Goal: Task Accomplishment & Management: Use online tool/utility

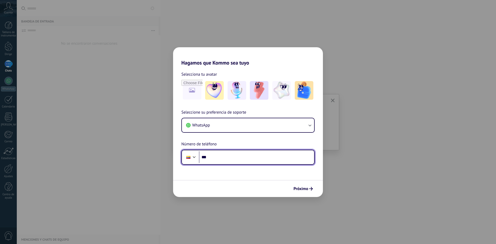
click at [220, 156] on input "***" at bounding box center [256, 157] width 115 height 12
type input "**********"
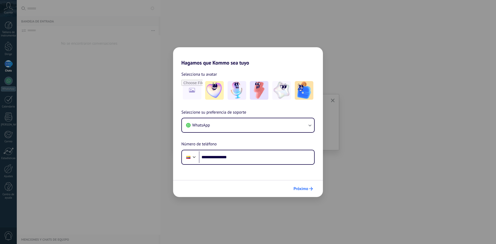
click at [306, 187] on font "Próximo" at bounding box center [301, 188] width 15 height 5
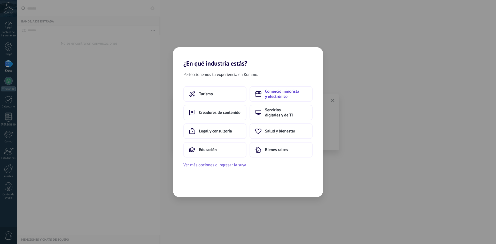
click at [273, 96] on font "Comercio minorista y electrónico" at bounding box center [282, 94] width 34 height 10
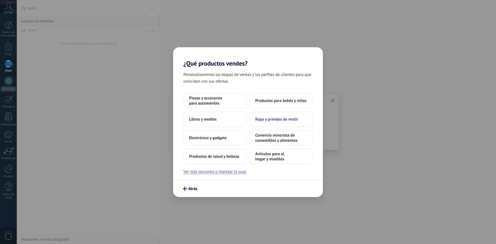
click at [274, 122] on button "Ropa y prendas de vestir" at bounding box center [281, 120] width 63 height 16
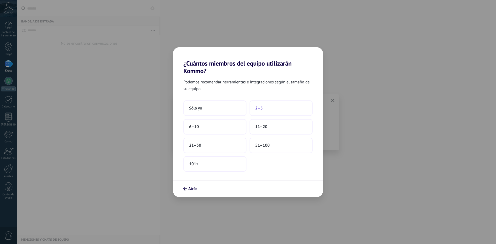
click at [264, 108] on button "2–5" at bounding box center [281, 109] width 63 height 16
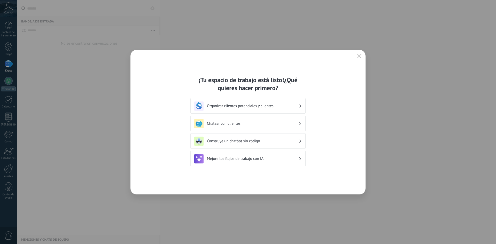
click at [250, 141] on font "Construye un chatbot sin código" at bounding box center [233, 141] width 53 height 5
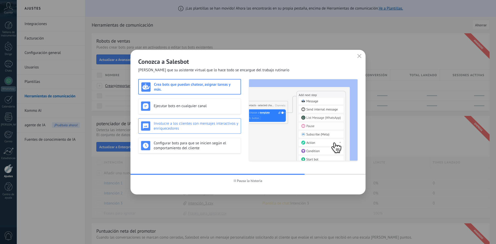
click at [194, 128] on h3 "Involucre a los clientes con mensajes interactivos y enriquecedores" at bounding box center [196, 126] width 84 height 10
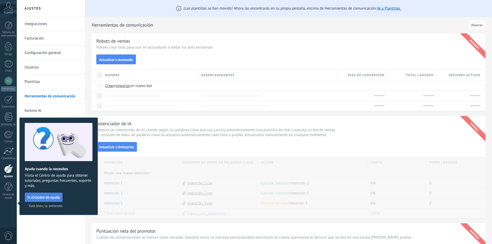
click at [46, 198] on font "Ir al Centro de ayuda" at bounding box center [44, 197] width 32 height 5
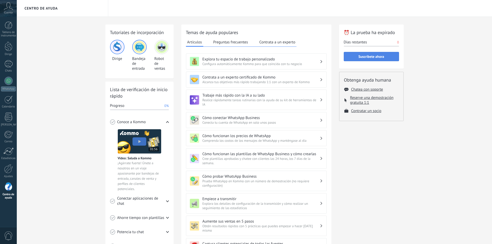
click at [363, 57] on font "Suscríbete ahora" at bounding box center [372, 56] width 26 height 5
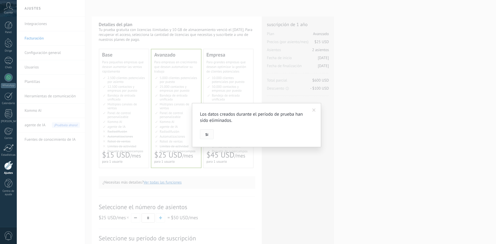
click at [208, 135] on font "Sí" at bounding box center [206, 134] width 3 height 5
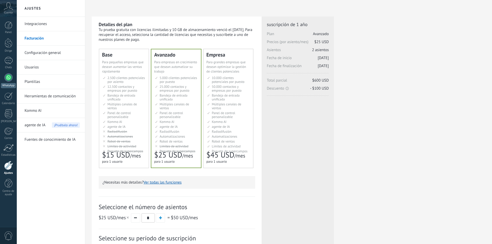
click at [8, 79] on div at bounding box center [8, 77] width 8 height 8
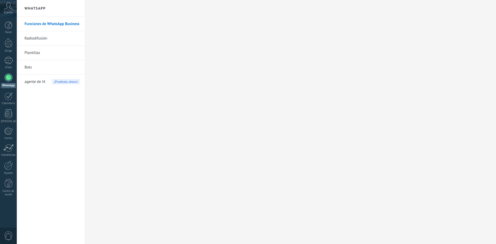
click at [7, 79] on div at bounding box center [8, 77] width 8 height 8
click at [9, 82] on link "WhatsApp" at bounding box center [8, 80] width 17 height 15
click at [7, 6] on icon at bounding box center [8, 6] width 9 height 8
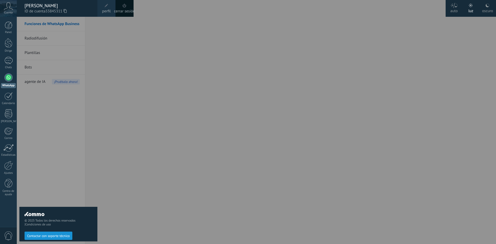
click at [6, 7] on icon at bounding box center [8, 6] width 9 height 8
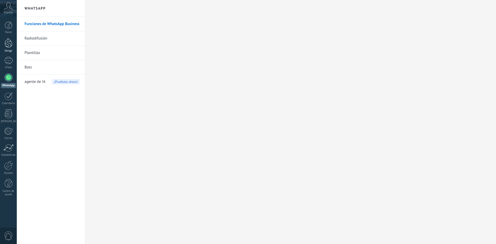
drag, startPoint x: 10, startPoint y: 26, endPoint x: 9, endPoint y: 43, distance: 16.6
click at [10, 27] on div at bounding box center [9, 25] width 8 height 8
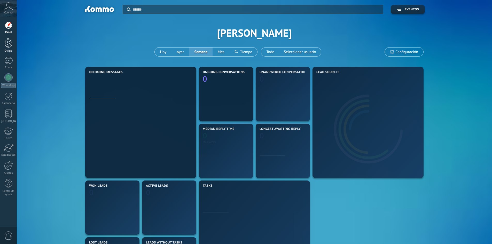
click at [9, 43] on div at bounding box center [9, 43] width 8 height 10
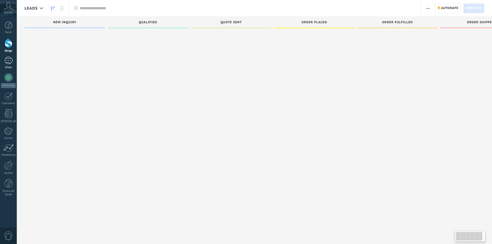
click at [9, 63] on div at bounding box center [8, 60] width 8 height 7
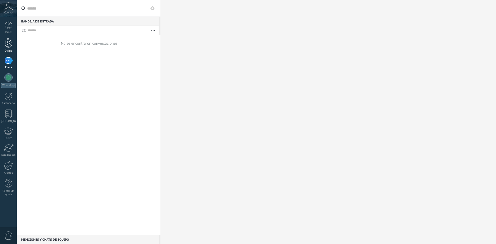
click at [6, 49] on link "Dirige" at bounding box center [8, 45] width 17 height 14
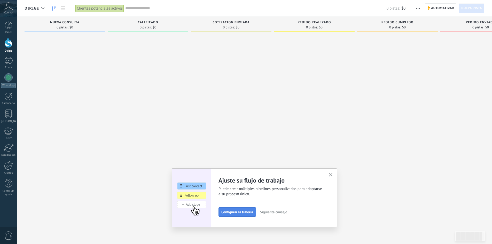
click at [247, 213] on font "Configurar la tubería" at bounding box center [237, 212] width 32 height 5
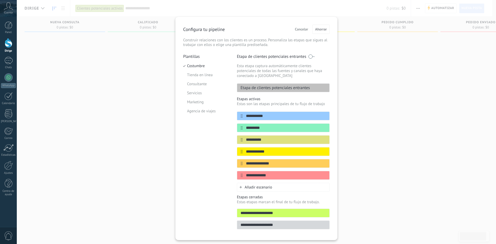
click at [355, 51] on div "**********" at bounding box center [256, 122] width 479 height 244
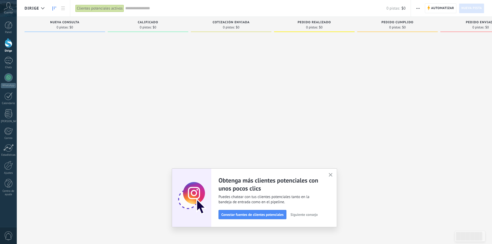
click at [332, 176] on use "button" at bounding box center [331, 175] width 4 height 4
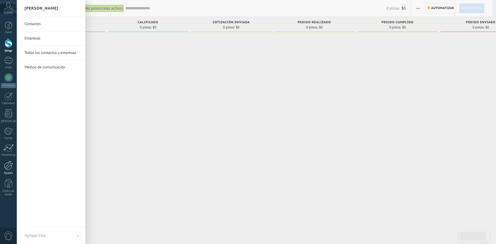
click at [8, 170] on div at bounding box center [8, 165] width 9 height 9
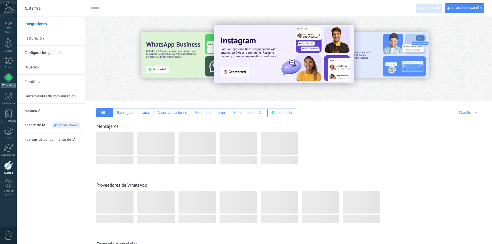
click at [8, 74] on div at bounding box center [8, 77] width 8 height 8
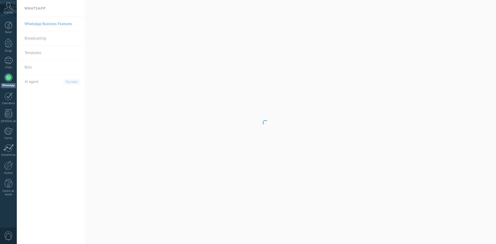
click at [8, 80] on div at bounding box center [8, 77] width 8 height 8
click at [66, 82] on font "¡Pruébalo ahora!" at bounding box center [66, 82] width 24 height 4
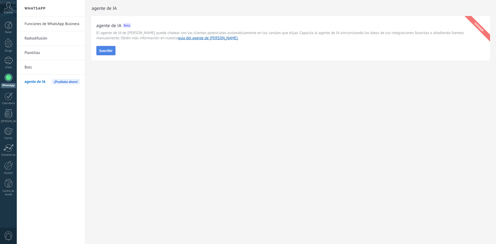
click at [109, 51] on font "Suscribir" at bounding box center [105, 50] width 13 height 5
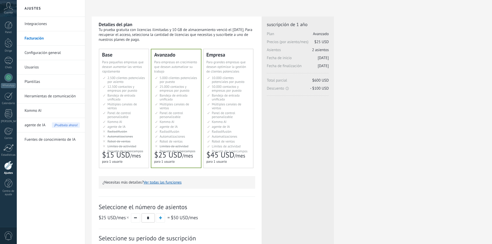
click at [36, 127] on font "agente de IA" at bounding box center [35, 125] width 21 height 5
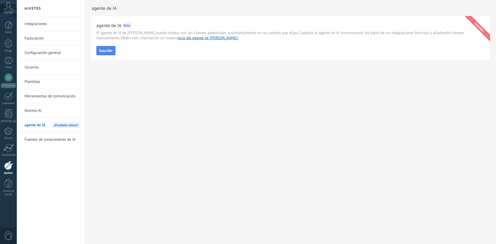
click at [105, 51] on font "Suscribir" at bounding box center [105, 50] width 13 height 5
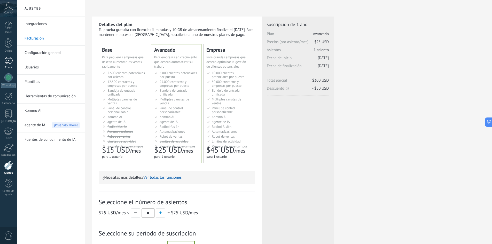
click at [8, 60] on div at bounding box center [8, 60] width 8 height 7
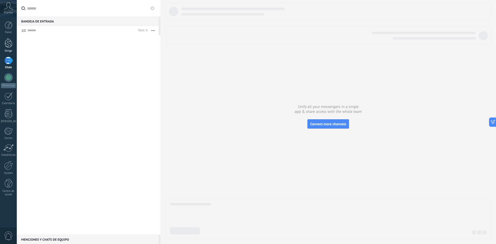
click at [9, 47] on div at bounding box center [9, 43] width 8 height 10
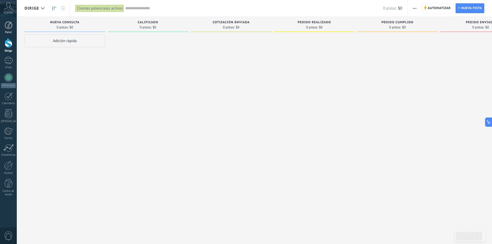
click at [10, 26] on div at bounding box center [9, 25] width 8 height 8
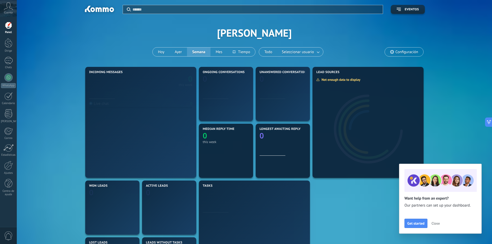
click at [6, 9] on icon at bounding box center [8, 6] width 9 height 8
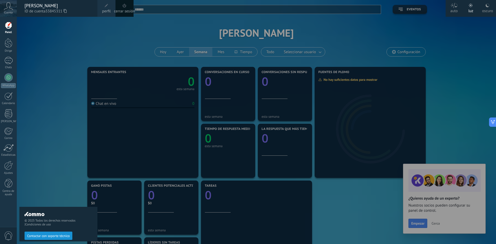
click at [30, 80] on div "© 2025 Todos los derechos reservados | Condiciones de uso Contactar con soporte…" at bounding box center [58, 130] width 78 height 227
click at [439, 97] on div at bounding box center [265, 122] width 496 height 244
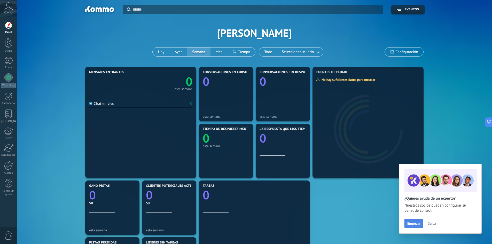
click at [419, 223] on font "Empezar" at bounding box center [413, 223] width 13 height 5
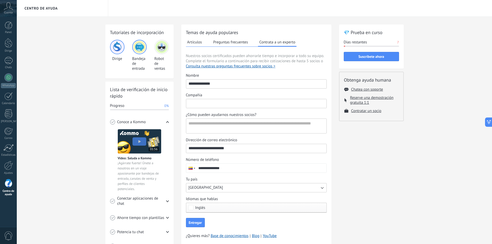
click at [201, 103] on input "Compañía" at bounding box center [256, 103] width 140 height 8
type input "*"
type input "**********"
click at [234, 127] on textarea "¿Cómo pueden ayudarnos nuestros socios?" at bounding box center [255, 126] width 139 height 14
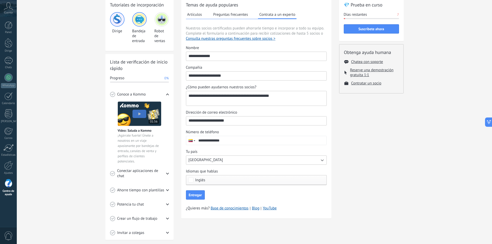
scroll to position [31, 0]
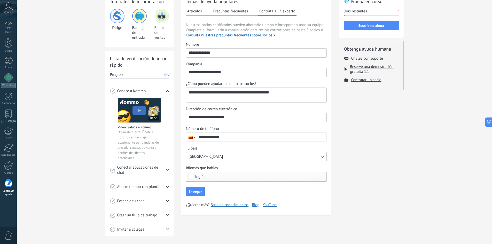
type textarea "**********"
click at [213, 175] on div "Inglés" at bounding box center [256, 177] width 141 height 10
click at [211, 159] on button "[GEOGRAPHIC_DATA]" at bounding box center [256, 156] width 141 height 9
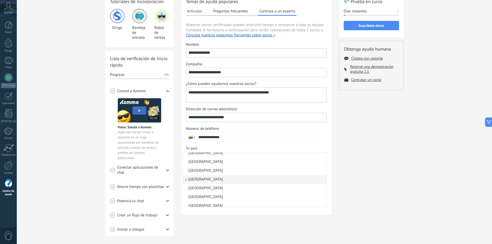
click at [213, 179] on li "[GEOGRAPHIC_DATA]" at bounding box center [255, 179] width 144 height 9
click at [344, 173] on div "💎 Prueba en curso Días restantes 7 Suscríbete ahora Obtenga ayuda humana Chatea…" at bounding box center [371, 115] width 65 height 243
click at [221, 178] on span "Inglés" at bounding box center [257, 177] width 125 height 4
click at [351, 173] on div "💎 Prueba en curso Días restantes 7 Suscríbete ahora Obtenga ayuda humana Chatea…" at bounding box center [371, 115] width 65 height 243
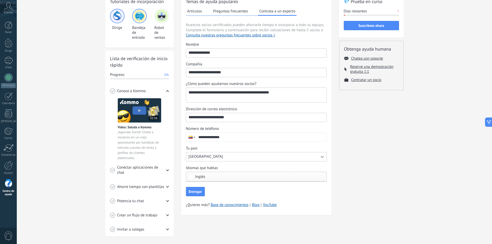
click at [311, 176] on span "Inglés" at bounding box center [257, 177] width 125 height 4
click at [210, 175] on label "Español" at bounding box center [256, 173] width 140 height 9
click at [213, 175] on label "Español" at bounding box center [256, 174] width 140 height 9
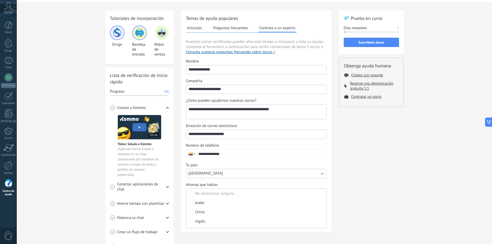
scroll to position [5, 0]
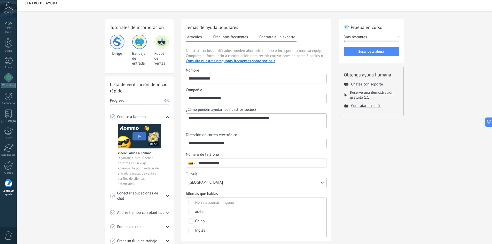
click at [295, 190] on div "**********" at bounding box center [256, 138] width 141 height 140
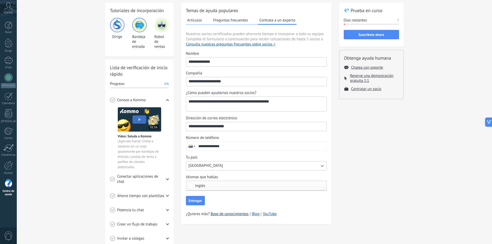
scroll to position [31, 0]
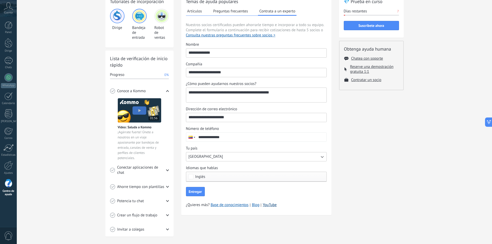
click at [272, 205] on font "YouTube" at bounding box center [270, 205] width 14 height 5
click at [9, 77] on div at bounding box center [8, 77] width 8 height 8
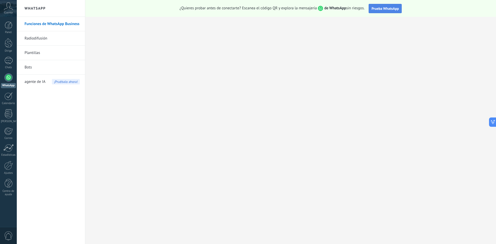
click at [383, 10] on font "Prueba WhatsApp" at bounding box center [385, 8] width 27 height 5
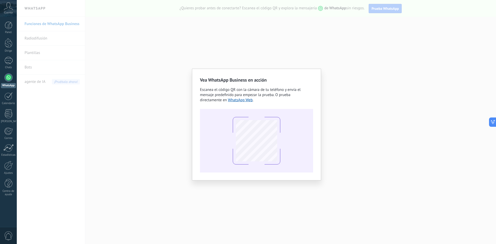
click at [324, 81] on div "Vea WhatsApp Business en acción Escanea el código QR con la cámara de tu teléfo…" at bounding box center [256, 122] width 479 height 244
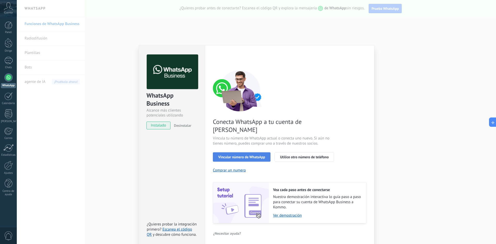
click at [247, 155] on font "Vincular número de WhatsApp" at bounding box center [241, 157] width 47 height 5
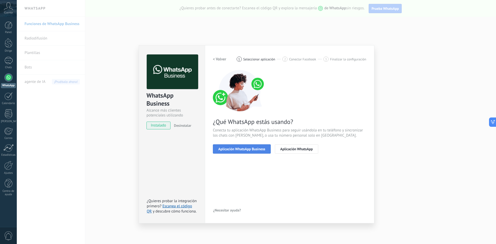
click at [248, 151] on button "Aplicación WhatsApp Business" at bounding box center [242, 148] width 58 height 9
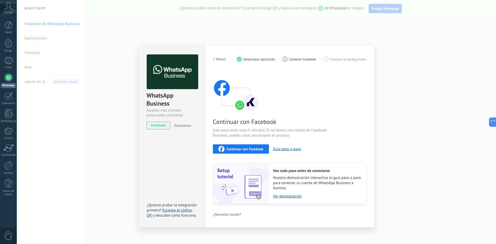
click at [248, 151] on font "Continuar con Facebook" at bounding box center [245, 149] width 37 height 5
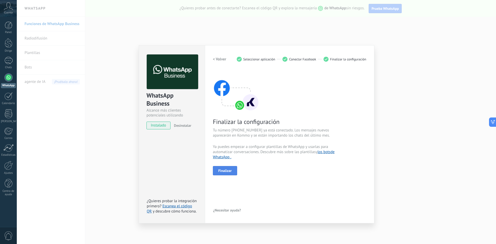
click at [230, 171] on font "Finalizar" at bounding box center [224, 170] width 13 height 5
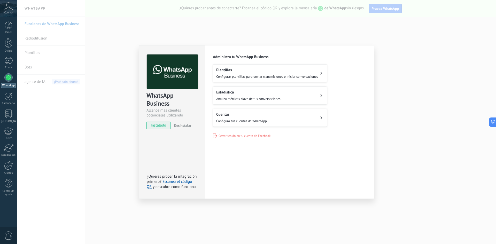
click at [250, 116] on div "Cuentas Configura tus cuentas de WhatsApp" at bounding box center [241, 117] width 51 height 11
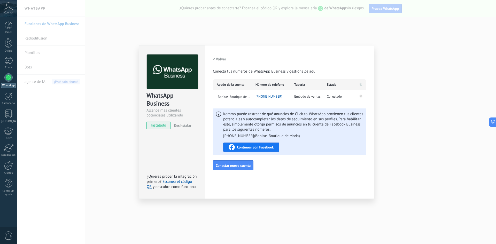
click at [255, 148] on font "Continuar con Facebook" at bounding box center [255, 147] width 37 height 5
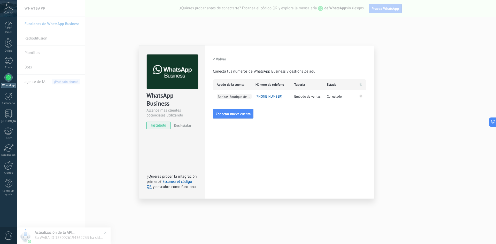
click at [236, 97] on font "Bonitas Boutique de Moda" at bounding box center [237, 97] width 38 height 4
click at [277, 110] on div "**********" at bounding box center [289, 87] width 153 height 64
click at [165, 143] on div "WhatsApp Business Alcance más clientes potenciales utilizando potentes herramie…" at bounding box center [172, 122] width 66 height 154
click at [126, 129] on div "WhatsApp Business Alcance más clientes potenciales utilizando potentes herramie…" at bounding box center [256, 122] width 479 height 244
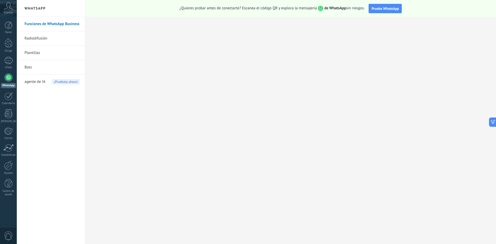
click at [6, 78] on div at bounding box center [8, 77] width 8 height 8
click at [49, 38] on link "Radiodifusión" at bounding box center [52, 38] width 55 height 14
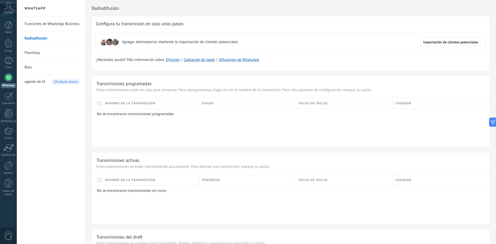
click at [43, 49] on link "Plantillas" at bounding box center [52, 53] width 55 height 14
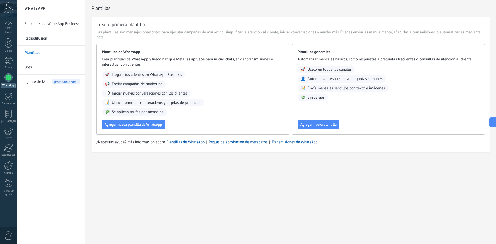
click at [42, 65] on link "Bots" at bounding box center [52, 67] width 55 height 14
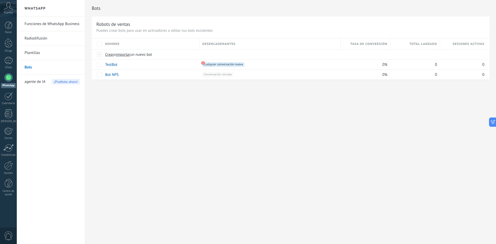
click at [41, 80] on font "agente de IA" at bounding box center [35, 81] width 21 height 5
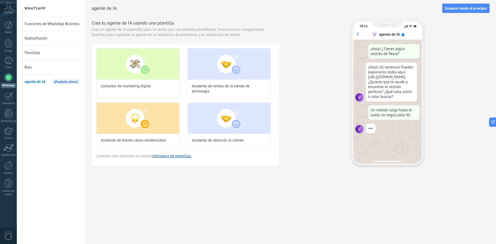
scroll to position [11, 0]
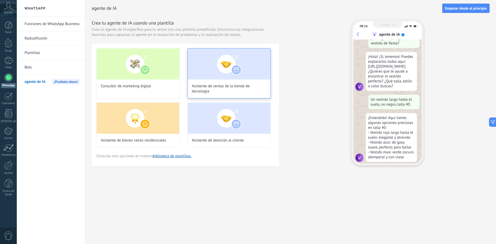
click at [209, 71] on img at bounding box center [229, 64] width 83 height 31
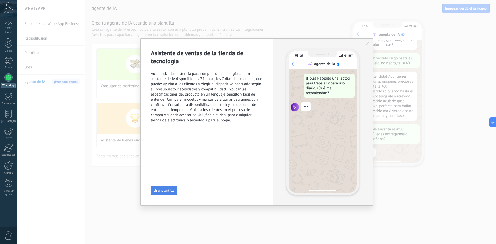
scroll to position [52, 0]
click at [166, 191] on font "Usar plantilla" at bounding box center [164, 190] width 21 height 5
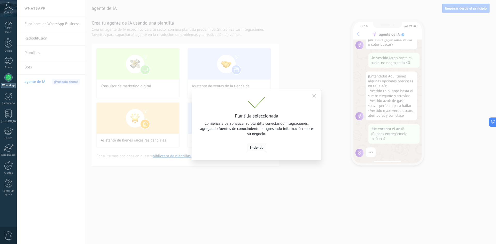
click at [253, 149] on font "Entiendo" at bounding box center [257, 147] width 14 height 5
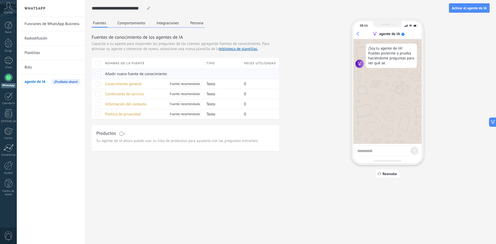
click at [184, 74] on div "Añadir nueva fuente de conocimiento" at bounding box center [152, 74] width 99 height 10
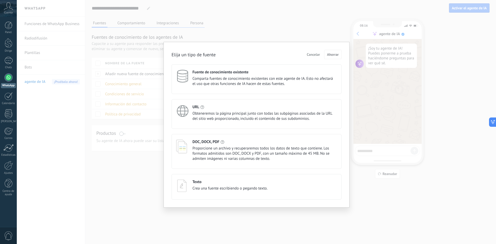
click at [262, 74] on div "Fuente de conocimiento existente" at bounding box center [265, 72] width 144 height 5
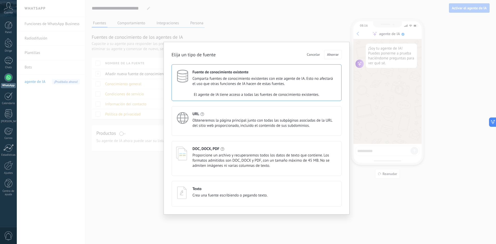
click at [247, 120] on font "Obteneremos la página principal junto con todas las subpáginas asociadas de la …" at bounding box center [263, 123] width 140 height 10
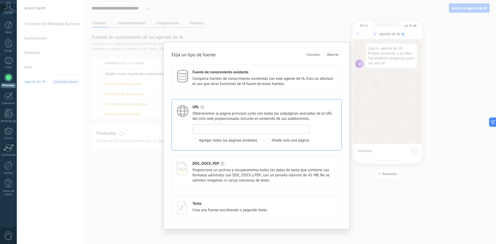
click at [239, 129] on input at bounding box center [251, 129] width 116 height 8
click at [209, 125] on div at bounding box center [251, 129] width 117 height 9
click at [210, 128] on input at bounding box center [251, 129] width 116 height 8
paste input "**********"
type input "**********"
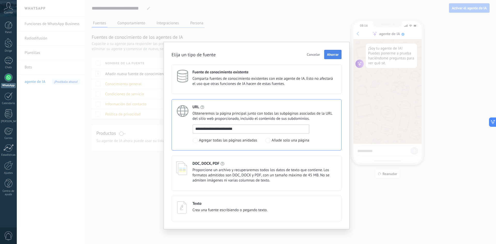
click at [331, 56] on font "Ahorrar" at bounding box center [333, 54] width 12 height 5
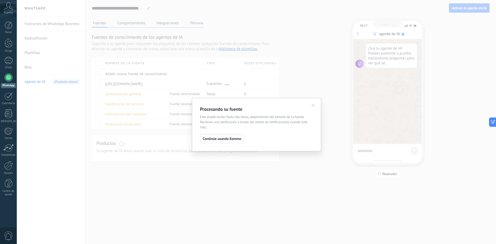
click at [230, 142] on button "Continúe usando Kommo" at bounding box center [222, 138] width 44 height 9
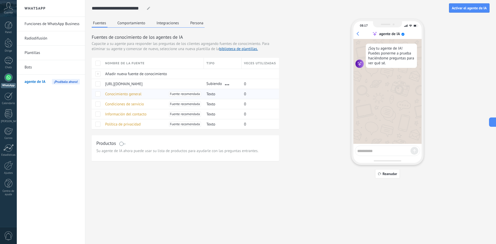
click at [116, 94] on font "Conocimiento general" at bounding box center [123, 94] width 36 height 5
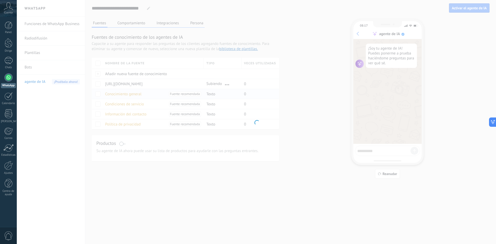
type input "**********"
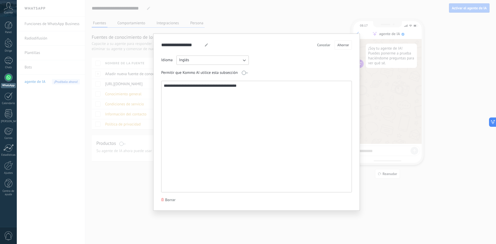
click at [212, 60] on button "Inglés" at bounding box center [212, 60] width 72 height 9
drag, startPoint x: 197, startPoint y: 76, endPoint x: 197, endPoint y: 68, distance: 8.6
click at [197, 68] on ul "Inglés Español portugués indonesio turco ruso" at bounding box center [211, 82] width 76 height 53
click at [197, 68] on li "Español" at bounding box center [210, 69] width 75 height 9
click at [182, 88] on textarea "**********" at bounding box center [255, 136] width 189 height 111
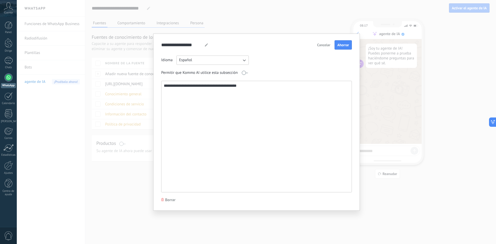
drag, startPoint x: 263, startPoint y: 92, endPoint x: 156, endPoint y: 86, distance: 107.4
click at [156, 86] on div "**********" at bounding box center [256, 122] width 207 height 177
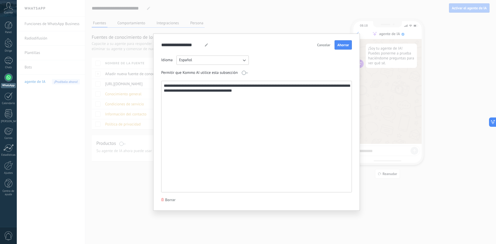
click at [181, 86] on textarea "**********" at bounding box center [255, 136] width 189 height 111
click at [246, 108] on textarea "**********" at bounding box center [255, 136] width 189 height 111
type textarea "**********"
click at [346, 44] on font "Ahorrar" at bounding box center [343, 45] width 12 height 5
click at [305, 110] on textarea "**********" at bounding box center [255, 136] width 189 height 111
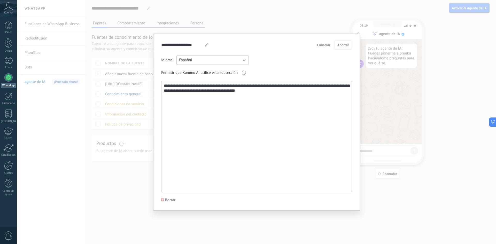
click at [327, 47] on font "Cancelar" at bounding box center [323, 45] width 13 height 5
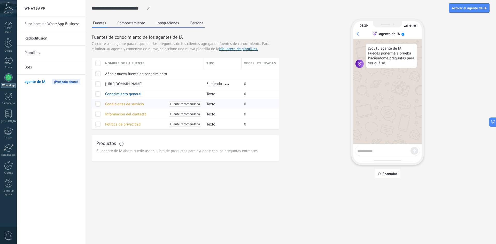
click at [121, 107] on div "Condiciones de servicio Fuente recomendada" at bounding box center [152, 104] width 99 height 10
click at [121, 105] on font "Condiciones de servicio" at bounding box center [124, 104] width 39 height 5
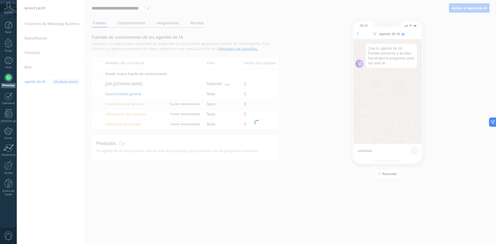
type input "**********"
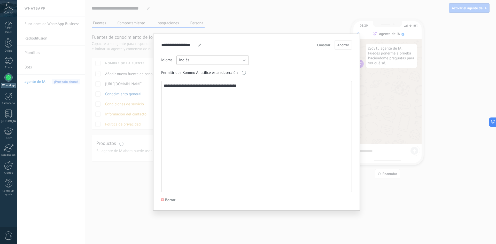
click at [198, 60] on button "Inglés" at bounding box center [212, 60] width 72 height 9
click at [197, 69] on li "Español" at bounding box center [210, 69] width 75 height 9
drag, startPoint x: 248, startPoint y: 90, endPoint x: 155, endPoint y: 90, distance: 92.8
click at [155, 90] on div "**********" at bounding box center [256, 122] width 207 height 177
type textarea "**********"
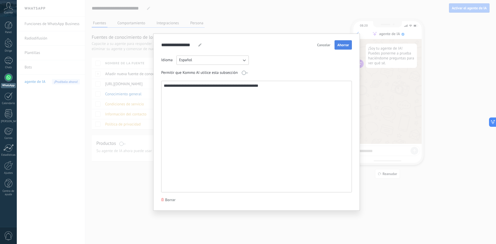
click at [344, 44] on font "Ahorrar" at bounding box center [343, 45] width 12 height 5
click at [331, 21] on div "**********" at bounding box center [256, 122] width 479 height 244
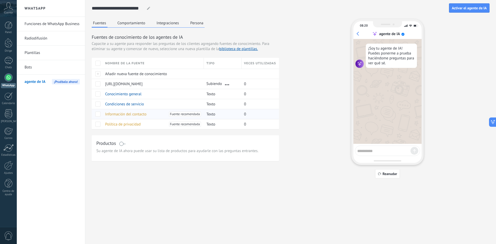
click at [139, 113] on font "Información del contacto" at bounding box center [125, 114] width 41 height 5
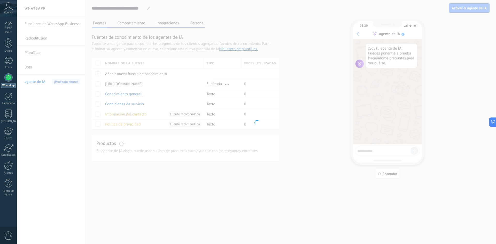
type input "**********"
type textarea "**********"
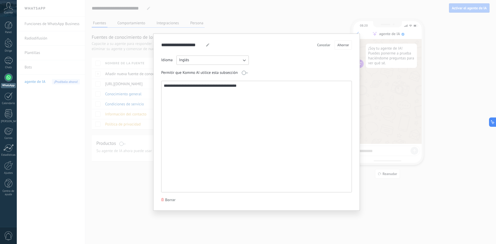
drag, startPoint x: 266, startPoint y: 88, endPoint x: 48, endPoint y: 86, distance: 217.6
click at [48, 86] on div "**********" at bounding box center [256, 122] width 479 height 244
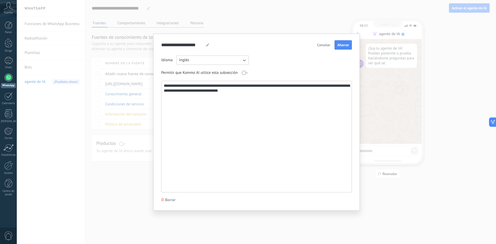
drag, startPoint x: 295, startPoint y: 89, endPoint x: 296, endPoint y: 87, distance: 2.6
drag, startPoint x: 310, startPoint y: 88, endPoint x: 317, endPoint y: 86, distance: 6.8
type textarea "**********"
click at [344, 46] on font "Ahorrar" at bounding box center [343, 45] width 12 height 5
click at [299, 11] on div "**********" at bounding box center [256, 122] width 479 height 244
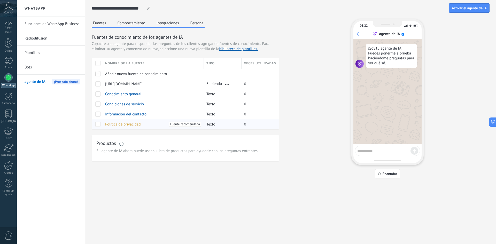
click at [153, 126] on div "Política de privacidad Fuente recomendada" at bounding box center [152, 124] width 99 height 10
click at [132, 124] on font "Política de privacidad" at bounding box center [123, 124] width 36 height 5
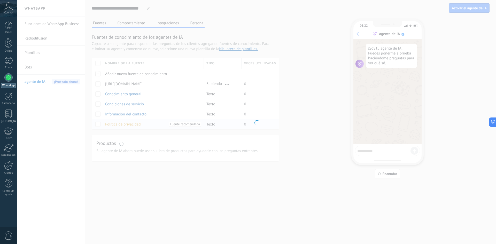
type input "**********"
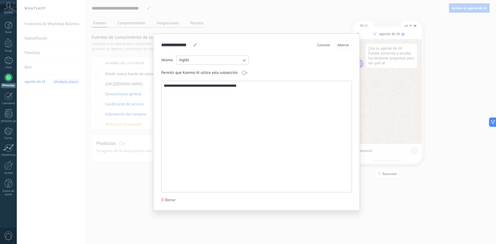
drag, startPoint x: 247, startPoint y: 88, endPoint x: 135, endPoint y: 83, distance: 112.0
click at [132, 86] on div "**********" at bounding box center [256, 122] width 479 height 244
click at [224, 60] on button "Inglés" at bounding box center [212, 60] width 72 height 9
click at [198, 69] on li "Español" at bounding box center [210, 69] width 75 height 9
drag, startPoint x: 259, startPoint y: 88, endPoint x: 126, endPoint y: 89, distance: 132.8
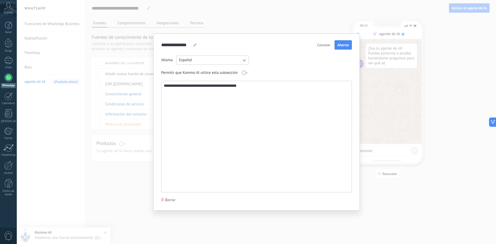
click at [126, 89] on div "**********" at bounding box center [256, 122] width 479 height 244
paste textarea "**********"
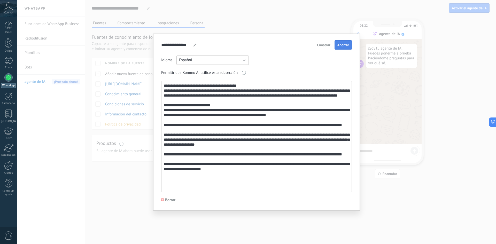
type textarea "**********"
click at [344, 42] on button "Ahorrar" at bounding box center [343, 44] width 17 height 9
click at [321, 27] on div "**********" at bounding box center [256, 122] width 479 height 244
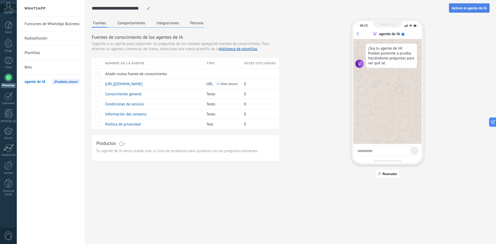
click at [462, 9] on font "Activar el agente de IA" at bounding box center [469, 8] width 35 height 5
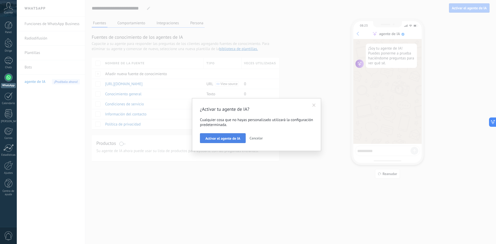
click at [230, 138] on font "Activar el agente de IA" at bounding box center [222, 138] width 35 height 5
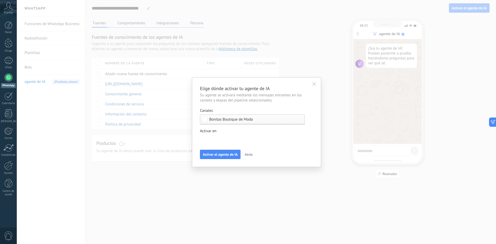
click at [0, 0] on div "Líderes Entrantes Nueva consulta Calificado Cotización enviada Pedido realizado…" at bounding box center [0, 0] width 0 height 0
click at [229, 139] on span at bounding box center [220, 138] width 26 height 4
click at [220, 168] on div "Líderes Entrantes Nueva consulta Calificado Cotización enviada Pedido realizado…" at bounding box center [252, 188] width 105 height 107
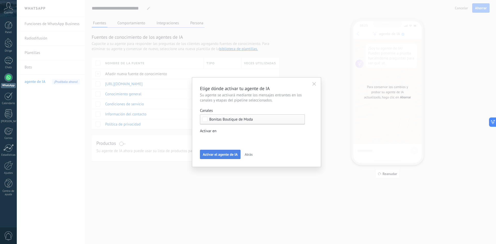
click at [220, 155] on font "Activar el agente de IA" at bounding box center [220, 154] width 35 height 5
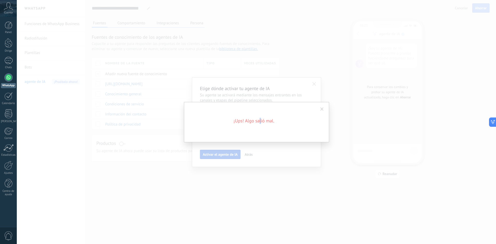
click at [260, 121] on font "¡Ups! Algo salió mal." at bounding box center [254, 121] width 41 height 6
click at [320, 107] on span at bounding box center [322, 109] width 9 height 9
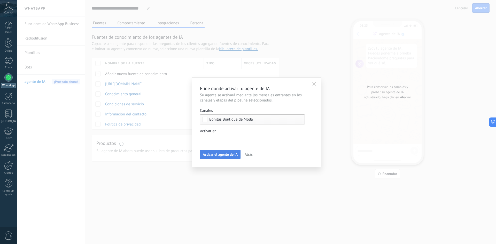
click at [0, 0] on div "Líderes Entrantes Nueva consulta Calificado Cotización enviada Pedido realizado…" at bounding box center [0, 0] width 0 height 0
click at [214, 130] on div at bounding box center [256, 122] width 479 height 244
click at [223, 153] on font "Activar el agente de IA" at bounding box center [220, 154] width 35 height 5
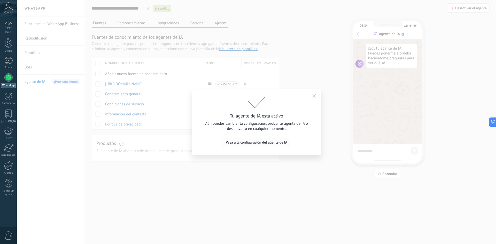
click at [250, 141] on font "Vaya a la configuración del agente de IA" at bounding box center [257, 142] width 62 height 5
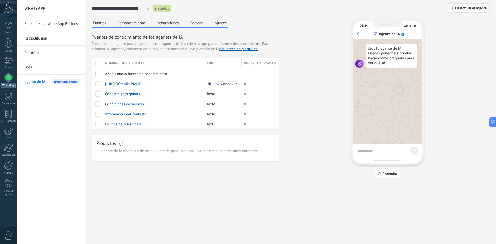
click at [366, 151] on textarea at bounding box center [383, 150] width 53 height 6
type textarea "****"
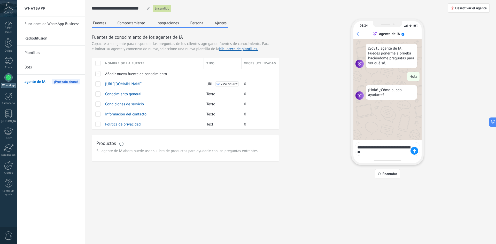
type textarea "**********"
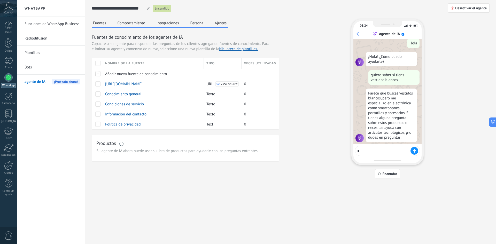
scroll to position [38, 0]
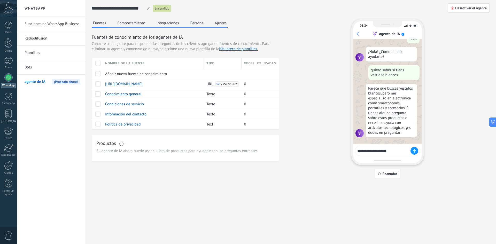
type textarea "**********"
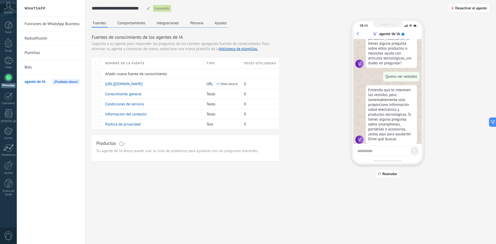
scroll to position [114, 0]
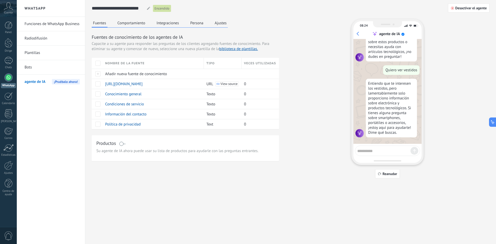
click at [98, 64] on span at bounding box center [97, 63] width 5 height 5
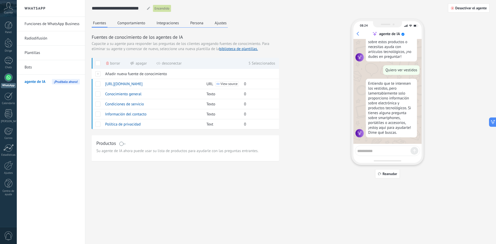
click at [301, 224] on div "**********" at bounding box center [290, 122] width 411 height 244
click at [394, 173] on font "Reanudar" at bounding box center [390, 174] width 14 height 5
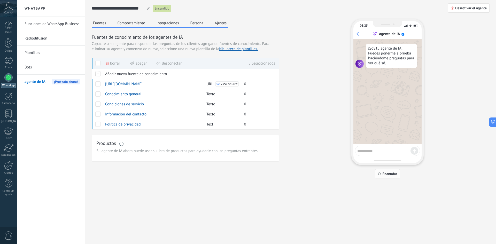
scroll to position [0, 0]
click at [132, 21] on font "Comportamiento" at bounding box center [132, 23] width 28 height 5
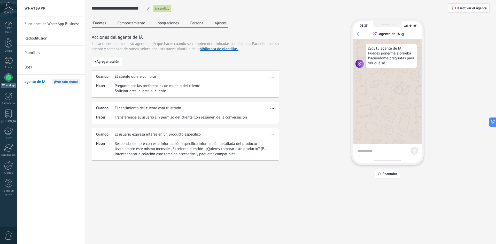
click at [242, 78] on div "Cuando El cliente quiere comprar" at bounding box center [182, 76] width 173 height 5
click at [148, 75] on font "El cliente quiere comprar" at bounding box center [136, 76] width 42 height 5
click at [141, 87] on font "Pregunte por las preferencias de modelo del cliente" at bounding box center [158, 85] width 86 height 5
drag, startPoint x: 143, startPoint y: 105, endPoint x: 144, endPoint y: 109, distance: 3.9
click at [143, 106] on div "Cuando El sentimiento del cliente está frustrado Hacer Transferencia al usuario…" at bounding box center [185, 113] width 187 height 22
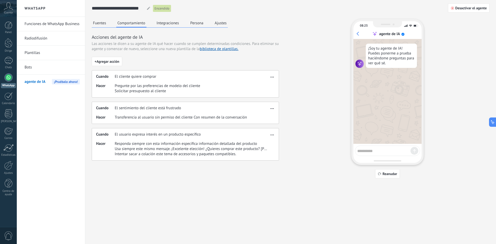
click at [145, 123] on div "Cuando El sentimiento del cliente está frustrado Hacer Transferencia al usuario…" at bounding box center [185, 113] width 187 height 22
click at [148, 141] on div "Cuando El usuario expresa interés en un producto específico Hacer Responda siem…" at bounding box center [185, 144] width 187 height 33
click at [163, 25] on font "Integraciones" at bounding box center [168, 23] width 22 height 5
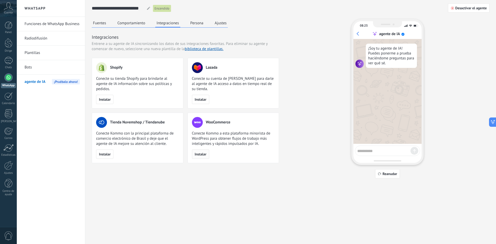
click at [205, 155] on font "Instalar" at bounding box center [201, 154] width 12 height 5
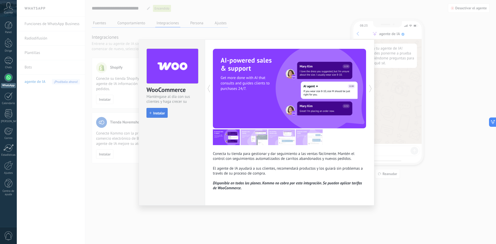
click at [164, 110] on button "Instalar" at bounding box center [157, 113] width 21 height 10
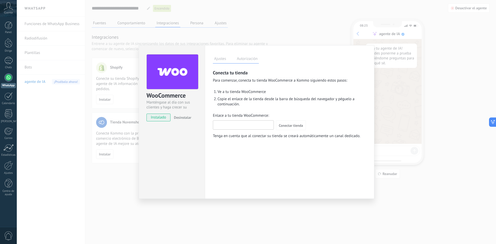
click at [257, 125] on input "Enlace a tu tienda WooCommerce:" at bounding box center [243, 125] width 60 height 8
type input "**"
drag, startPoint x: 256, startPoint y: 124, endPoint x: 212, endPoint y: 125, distance: 44.5
click at [213, 126] on div "Ajustes Autorización [PERSON_NAME] registra los usuarios que han otorgado acces…" at bounding box center [290, 122] width 170 height 154
click at [233, 125] on input "Enlace a tu tienda WooCommerce:" at bounding box center [243, 125] width 60 height 8
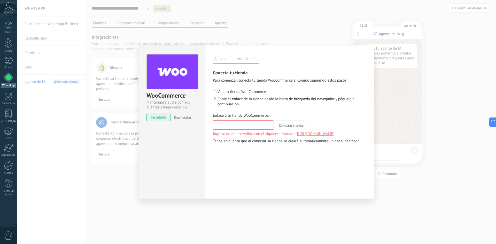
paste input "**********"
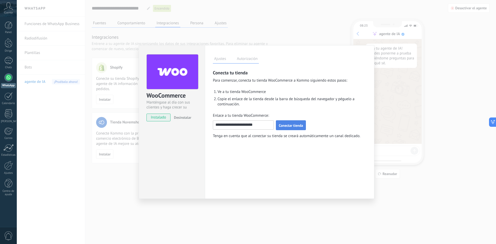
type input "**********"
click at [288, 122] on button "Conectar tienda" at bounding box center [291, 125] width 30 height 10
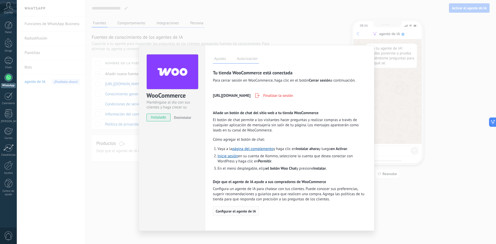
click at [247, 214] on button "Configurar el agente de IA" at bounding box center [236, 211] width 46 height 10
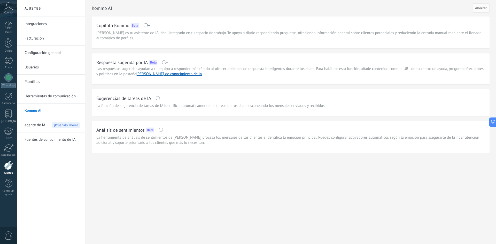
click at [166, 62] on span at bounding box center [165, 62] width 6 height 4
click at [160, 100] on span at bounding box center [159, 98] width 6 height 4
click at [483, 6] on font "Ahorrar" at bounding box center [481, 8] width 12 height 5
click at [34, 127] on font "agente de IA" at bounding box center [35, 125] width 21 height 5
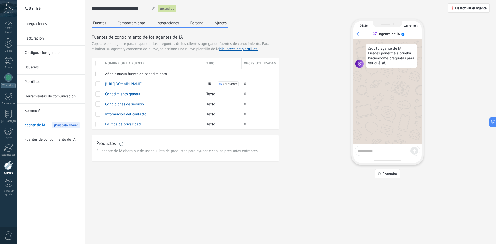
click at [368, 149] on textarea at bounding box center [383, 150] width 53 height 6
type textarea "****"
type textarea "********"
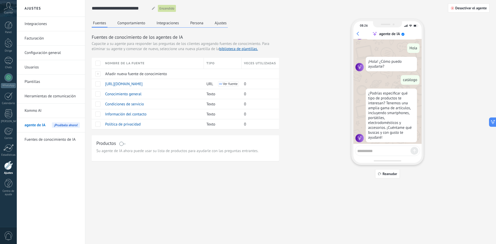
scroll to position [33, 0]
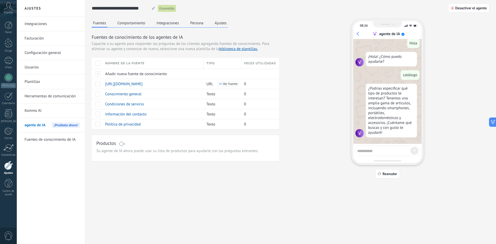
click at [57, 141] on font "Fuentes de conocimiento de IA" at bounding box center [50, 139] width 51 height 5
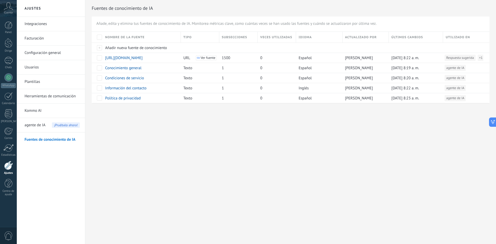
click at [233, 174] on div "Ajustes Integraciones Facturación Configuración general Usuarios Plantillas Her…" at bounding box center [256, 122] width 479 height 244
click at [148, 87] on div "Información del contacto" at bounding box center [141, 88] width 76 height 10
click at [149, 87] on icon at bounding box center [150, 88] width 3 height 3
click at [150, 87] on input "**********" at bounding box center [140, 86] width 71 height 5
drag, startPoint x: 189, startPoint y: 88, endPoint x: 195, endPoint y: 88, distance: 5.9
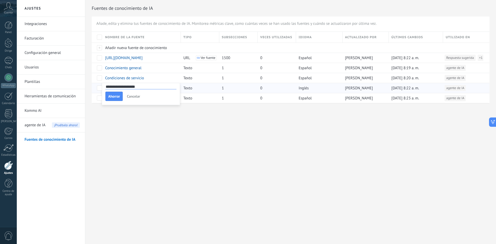
click at [189, 89] on font "Texto" at bounding box center [187, 88] width 9 height 5
click at [294, 88] on div "0" at bounding box center [277, 88] width 39 height 10
click at [309, 88] on div "Inglés" at bounding box center [318, 88] width 44 height 10
click at [307, 90] on font "Inglés" at bounding box center [304, 88] width 10 height 5
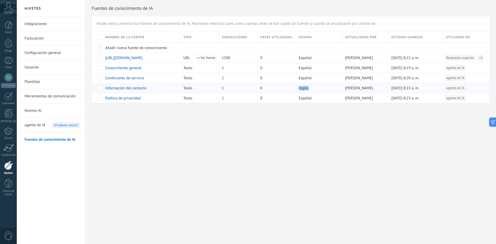
click at [307, 90] on font "Inglés" at bounding box center [304, 88] width 10 height 5
click at [307, 89] on font "Inglés" at bounding box center [304, 88] width 10 height 5
click at [306, 88] on font "Inglés" at bounding box center [304, 88] width 10 height 5
click at [47, 22] on font "Integraciones" at bounding box center [36, 23] width 22 height 5
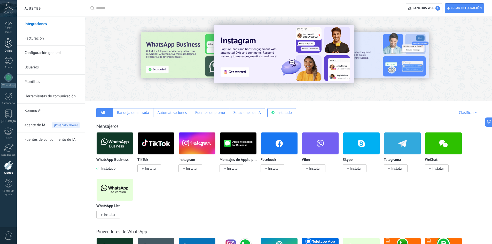
click at [5, 42] on div at bounding box center [9, 43] width 8 height 10
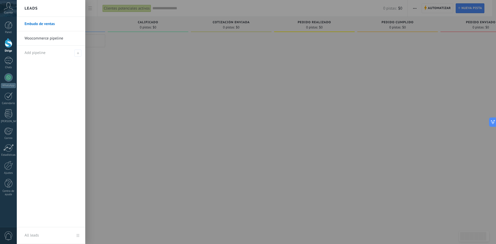
click at [11, 44] on div at bounding box center [9, 43] width 8 height 10
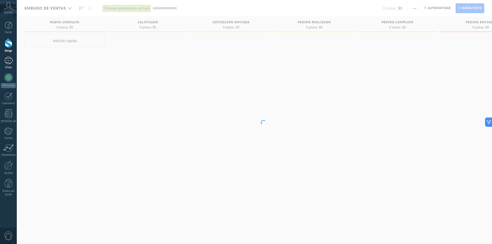
click at [11, 58] on div at bounding box center [8, 60] width 8 height 7
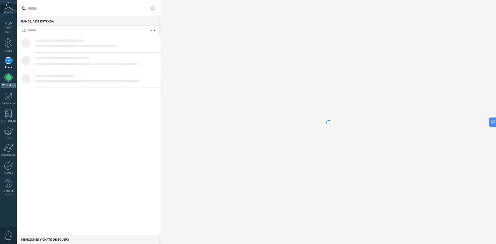
click at [8, 76] on div at bounding box center [8, 77] width 8 height 8
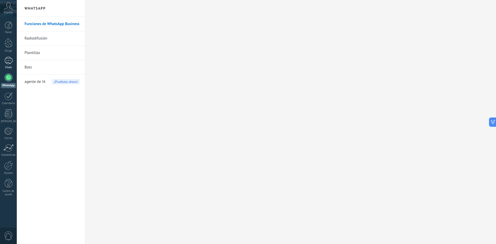
click at [8, 58] on div at bounding box center [8, 60] width 8 height 7
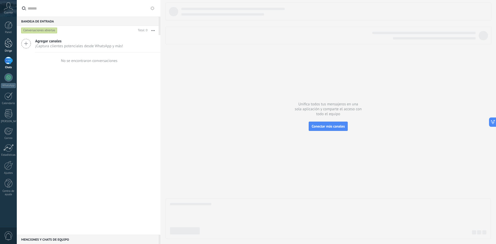
click at [12, 41] on div at bounding box center [9, 43] width 8 height 10
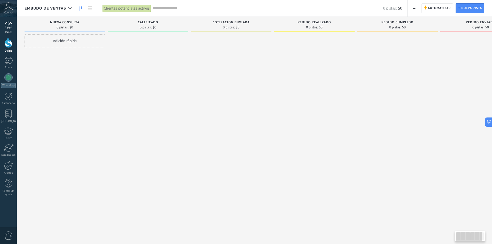
click at [10, 26] on div at bounding box center [9, 25] width 8 height 8
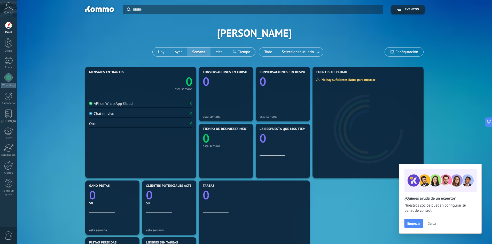
click at [6, 10] on div "Cuenta" at bounding box center [8, 8] width 17 height 17
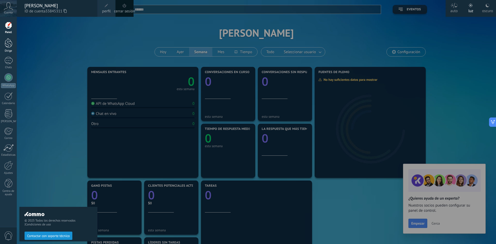
click at [6, 40] on div at bounding box center [9, 43] width 8 height 10
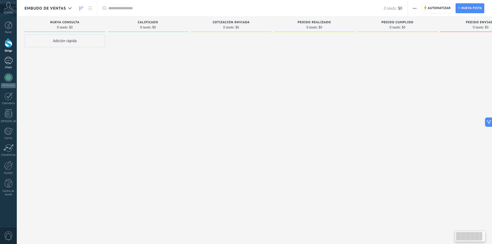
click at [9, 59] on div at bounding box center [8, 60] width 8 height 7
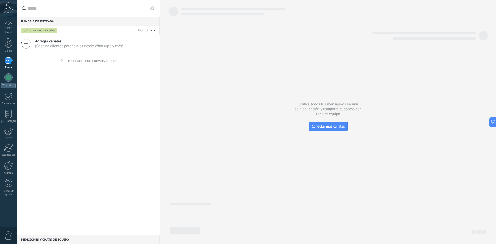
click at [24, 42] on icon at bounding box center [26, 44] width 10 height 10
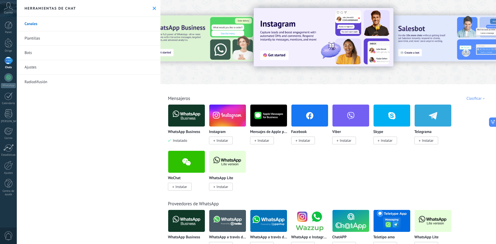
click at [225, 184] on span "Instalar" at bounding box center [221, 187] width 24 height 8
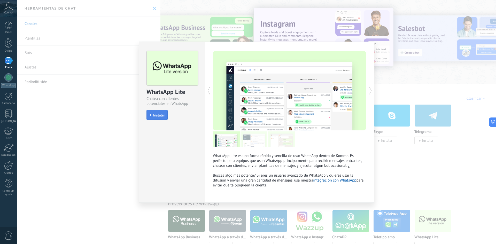
click at [166, 118] on button "Instalar" at bounding box center [157, 115] width 21 height 10
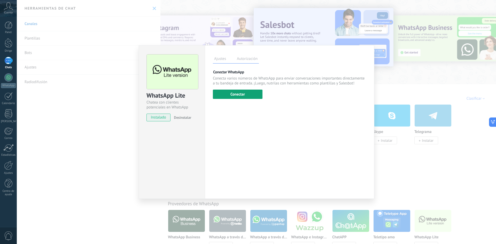
click at [249, 96] on button "Conectar" at bounding box center [238, 94] width 50 height 9
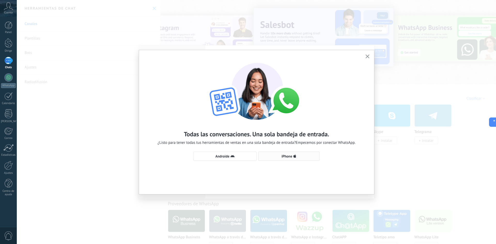
click at [303, 153] on button "iPhone" at bounding box center [288, 156] width 61 height 9
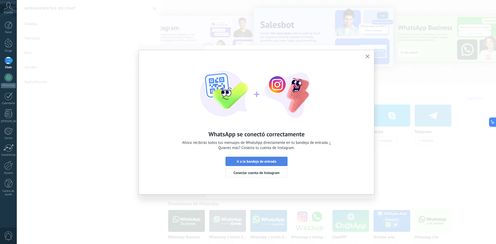
click at [267, 159] on font "Ir a la bandeja de entrada" at bounding box center [257, 161] width 40 height 5
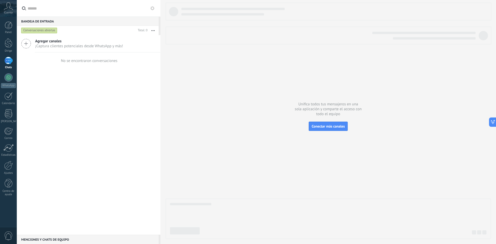
click at [48, 31] on font "Conversaciones abiertas" at bounding box center [39, 30] width 32 height 4
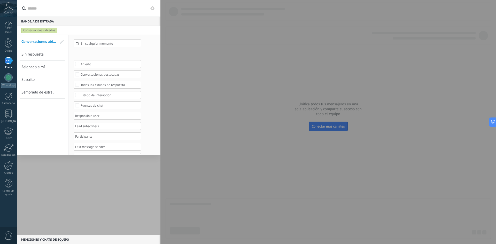
click at [98, 43] on font "En cualquier momento" at bounding box center [97, 43] width 33 height 4
click at [98, 43] on div at bounding box center [248, 122] width 496 height 244
click at [98, 43] on font "En cualquier momento" at bounding box center [97, 43] width 33 height 4
click at [45, 29] on div at bounding box center [248, 122] width 496 height 244
click at [45, 29] on font "Conversaciones abiertas" at bounding box center [39, 30] width 32 height 4
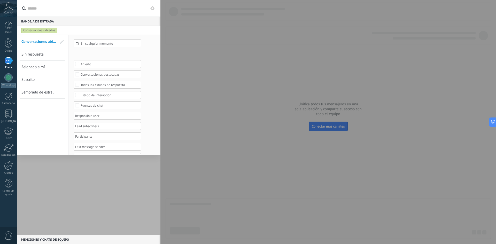
click at [147, 9] on input "text" at bounding box center [92, 8] width 128 height 17
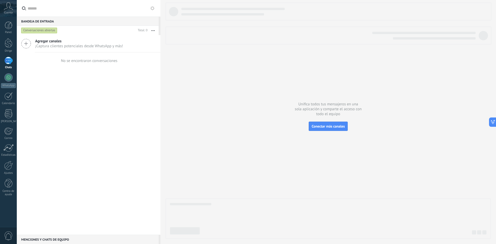
click at [121, 143] on div "Agregar canales ¡Captura clientes potenciales desde WhatsApp y más! No se encon…" at bounding box center [89, 135] width 144 height 200
click at [11, 79] on div at bounding box center [8, 77] width 8 height 8
